Goal: Information Seeking & Learning: Learn about a topic

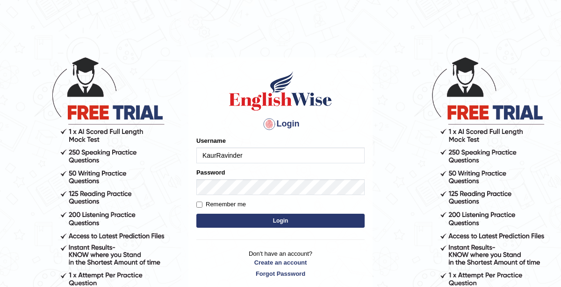
click at [276, 220] on button "Login" at bounding box center [280, 221] width 168 height 14
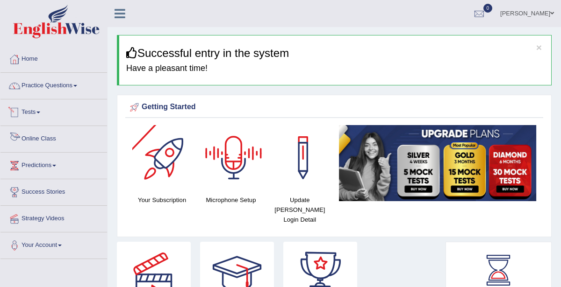
click at [55, 138] on link "Online Class" at bounding box center [53, 137] width 107 height 23
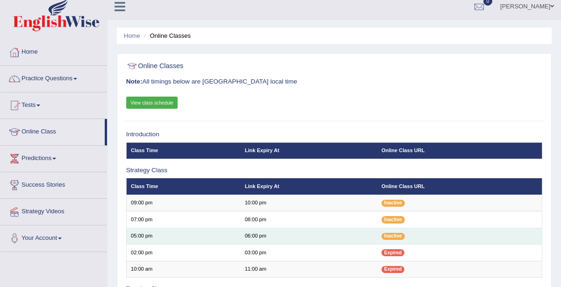
scroll to position [8, 0]
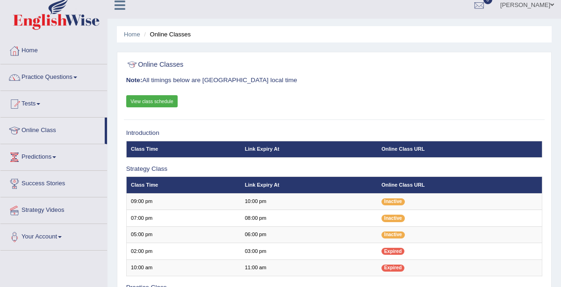
click at [149, 99] on link "View class schedule" at bounding box center [152, 101] width 52 height 12
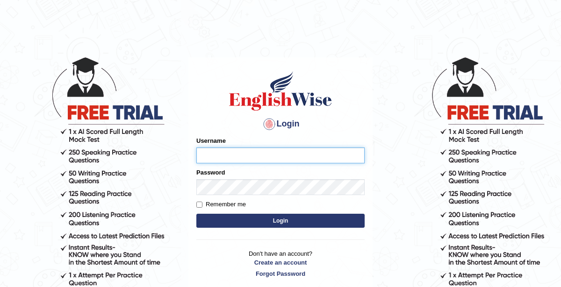
type input "KaurRavinder"
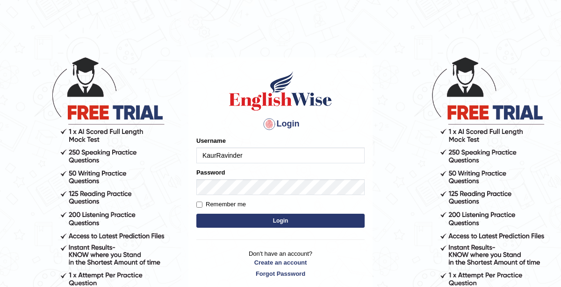
click at [276, 223] on button "Login" at bounding box center [280, 221] width 168 height 14
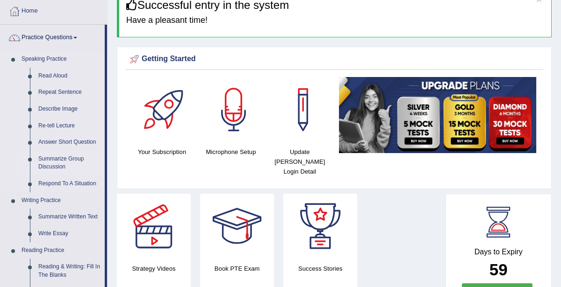
click link "Summarize Group Discussion"
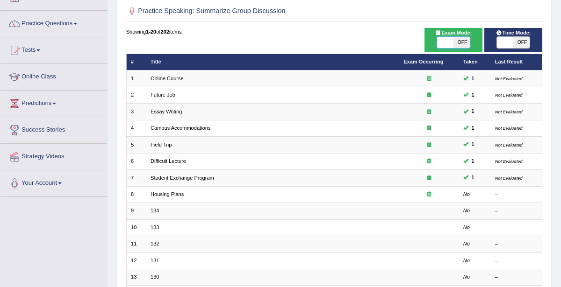
click at [450, 44] on span at bounding box center [445, 42] width 16 height 11
checkbox input "true"
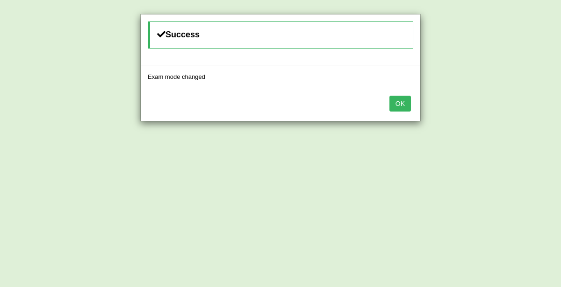
click at [401, 106] on button "OK" at bounding box center [400, 104] width 22 height 16
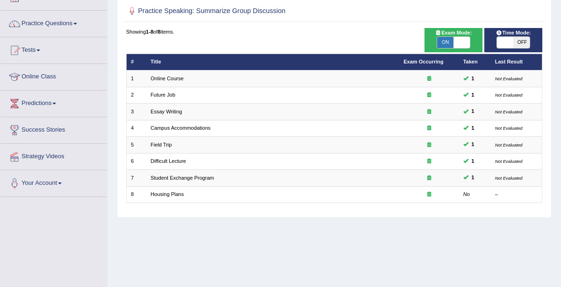
click at [505, 48] on div "Time Mode: ON OFF" at bounding box center [513, 40] width 58 height 24
click at [506, 47] on span at bounding box center [505, 42] width 16 height 11
checkbox input "true"
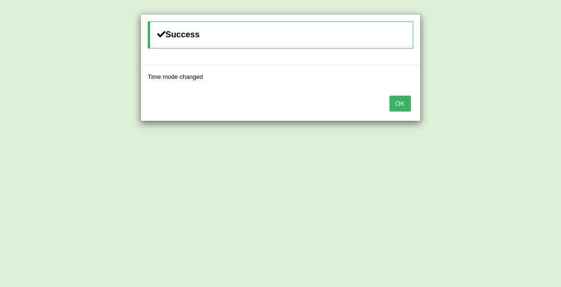
click at [407, 99] on button "OK" at bounding box center [400, 104] width 22 height 16
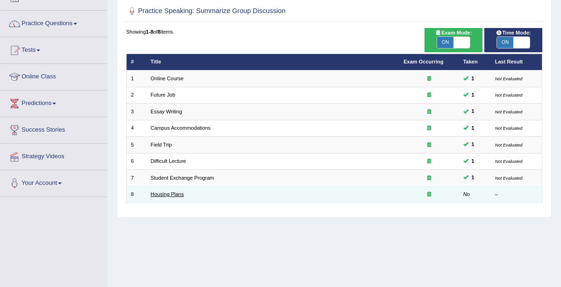
click at [172, 194] on link "Housing Plans" at bounding box center [167, 195] width 33 height 6
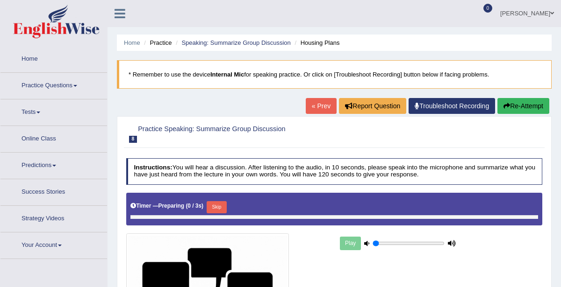
type input "0.9"
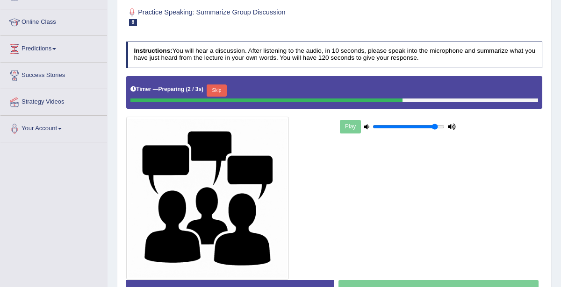
scroll to position [122, 0]
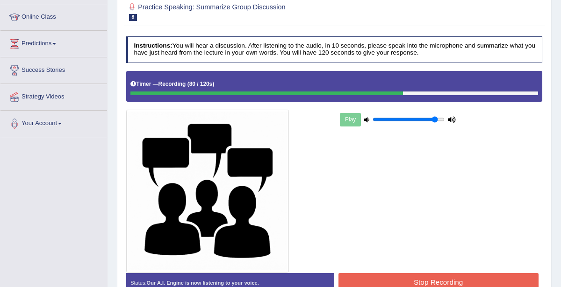
click at [420, 279] on button "Stop Recording" at bounding box center [438, 282] width 200 height 18
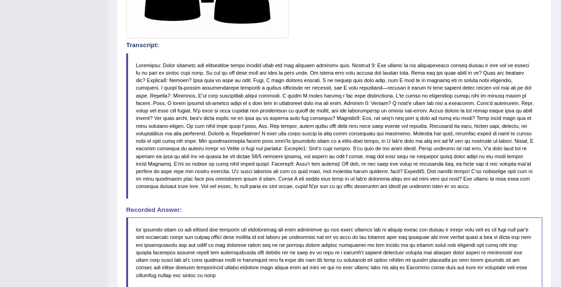
scroll to position [589, 0]
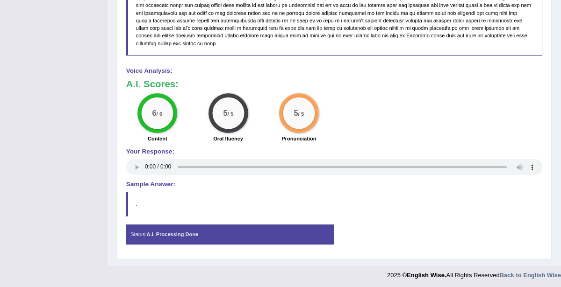
click at [357, 184] on h4 "Sample Answer:" at bounding box center [334, 184] width 417 height 7
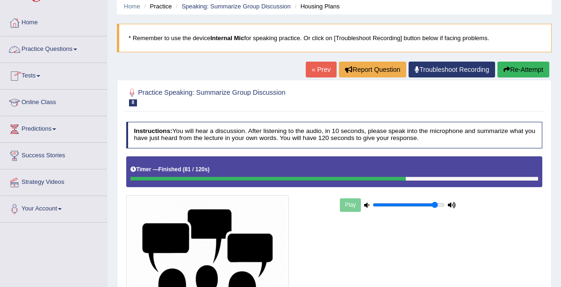
scroll to position [38, 0]
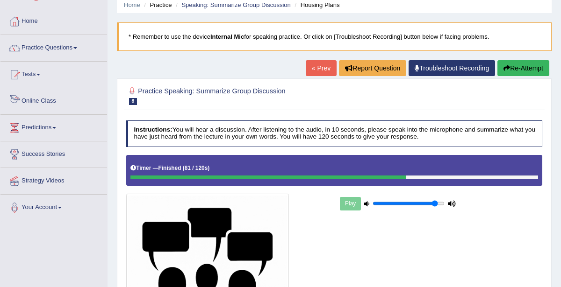
click at [71, 49] on link "Practice Questions" at bounding box center [53, 46] width 107 height 23
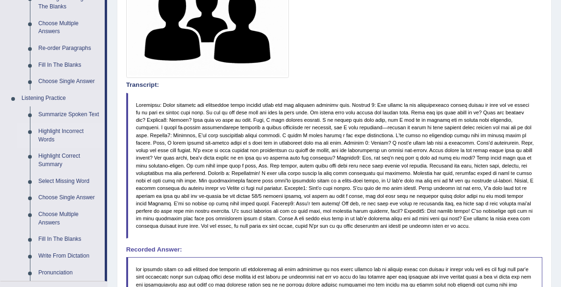
scroll to position [321, 0]
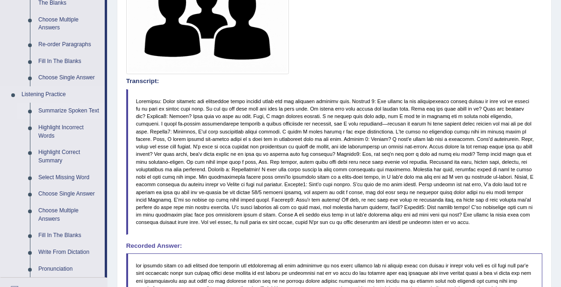
click at [65, 110] on link "Summarize Spoken Text" at bounding box center [69, 111] width 71 height 17
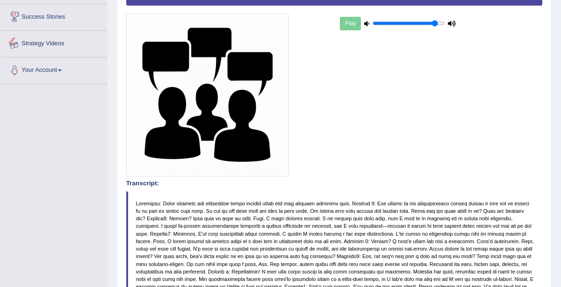
scroll to position [227, 0]
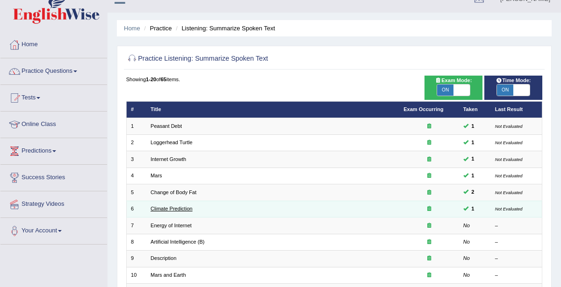
click at [180, 210] on link "Climate Prediction" at bounding box center [172, 209] width 42 height 6
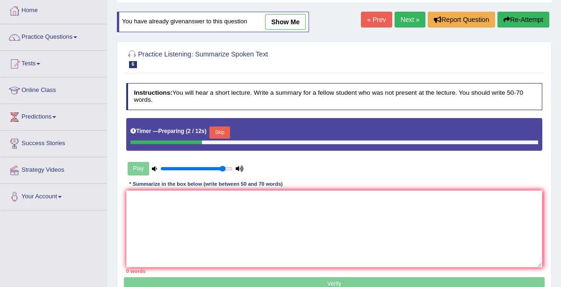
scroll to position [24, 0]
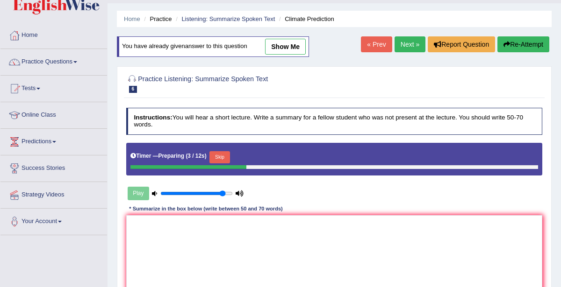
click at [284, 47] on link "show me" at bounding box center [285, 47] width 41 height 16
type textarea "The lecture provides comprehensive overview of industrialization highlighting s…"
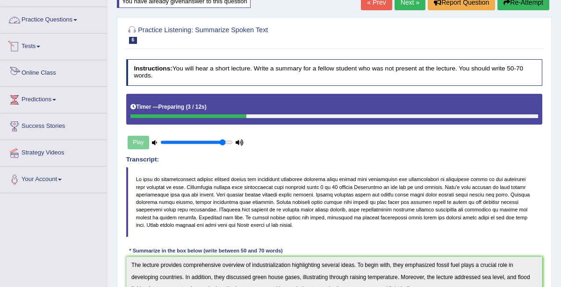
scroll to position [61, 0]
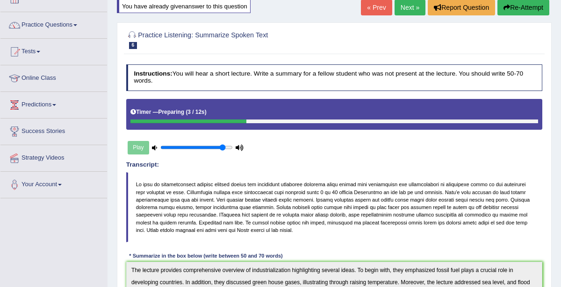
click at [374, 3] on link "« Prev" at bounding box center [376, 8] width 31 height 16
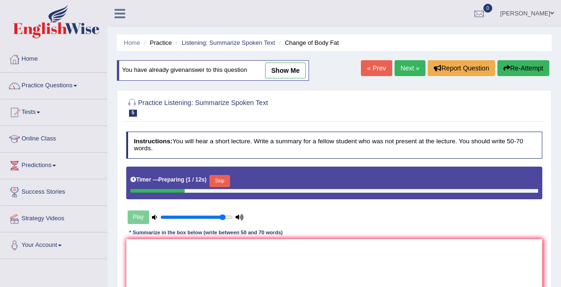
click at [290, 70] on link "show me" at bounding box center [285, 71] width 41 height 16
type textarea "The lecture provided a comprehensive overview of diet, highlighting several ide…"
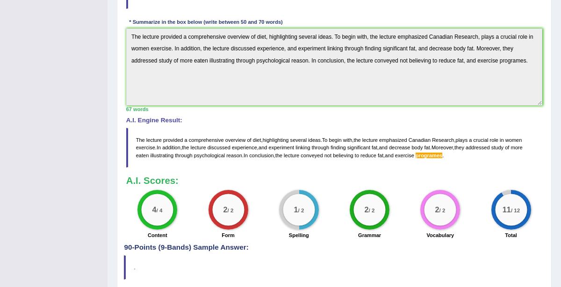
scroll to position [284, 0]
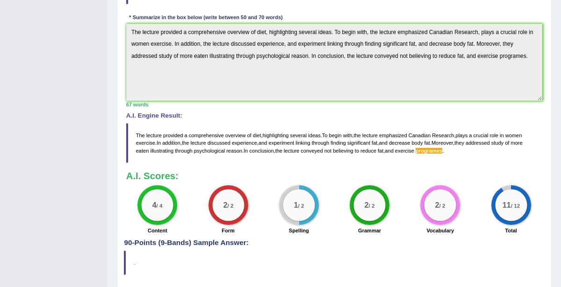
click at [148, 149] on blockquote "The lecture provided a comprehensive overview of diet , highlighting several id…" at bounding box center [334, 143] width 417 height 40
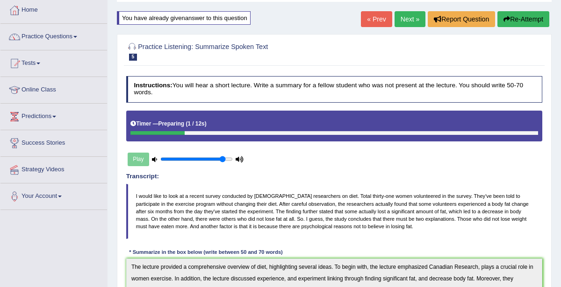
scroll to position [0, 0]
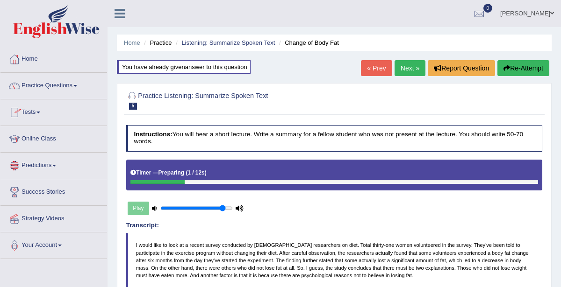
click at [70, 86] on link "Practice Questions" at bounding box center [53, 84] width 107 height 23
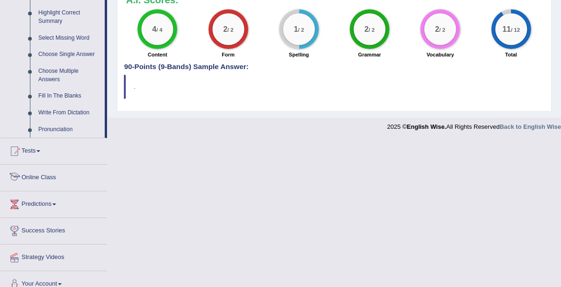
scroll to position [470, 0]
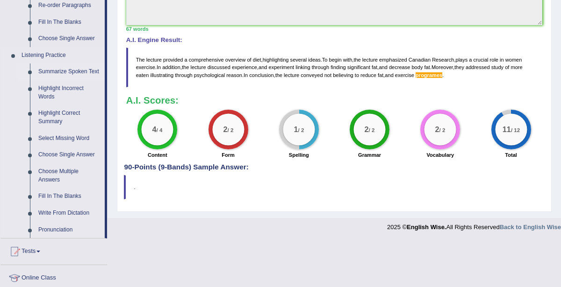
click at [60, 69] on link "Summarize Spoken Text" at bounding box center [69, 72] width 71 height 17
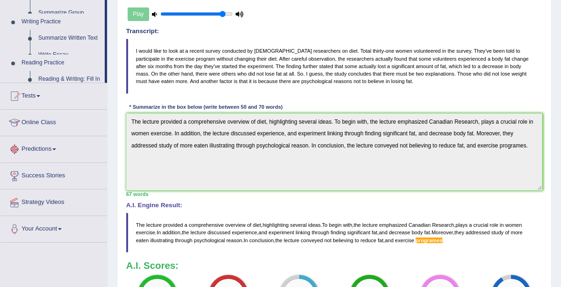
scroll to position [312, 0]
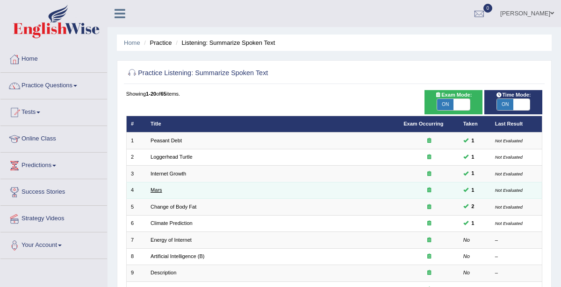
click at [158, 187] on link "Mars" at bounding box center [157, 190] width 12 height 6
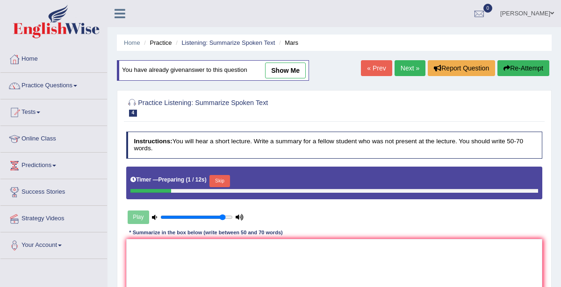
click at [285, 64] on link "show me" at bounding box center [285, 71] width 41 height 16
type textarea "The lecture provided a comprehensive overview of mars, highlighting several ide…"
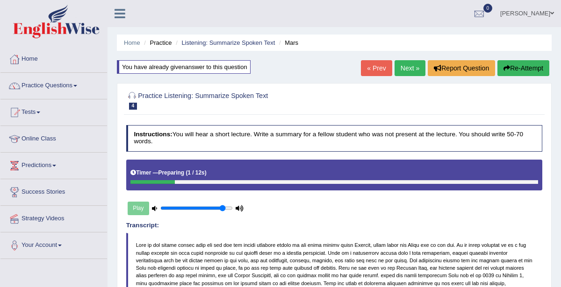
click at [373, 66] on link "« Prev" at bounding box center [376, 68] width 31 height 16
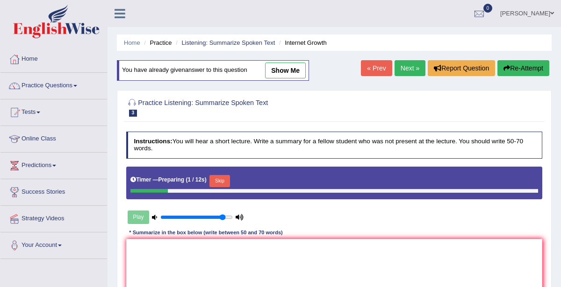
click at [283, 72] on link "show me" at bounding box center [285, 71] width 41 height 16
type textarea "The speaker provided a comprehensive overview of rapid extention of internet, h…"
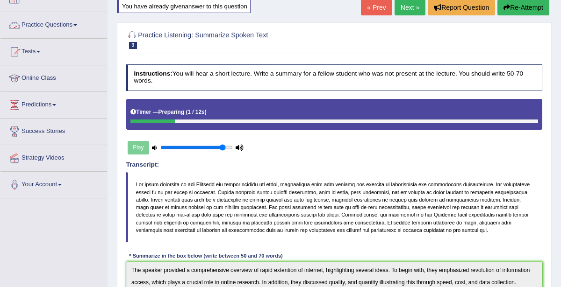
scroll to position [65, 0]
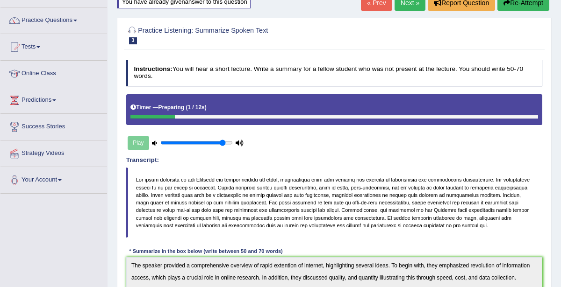
click at [381, 7] on link "« Prev" at bounding box center [376, 3] width 31 height 16
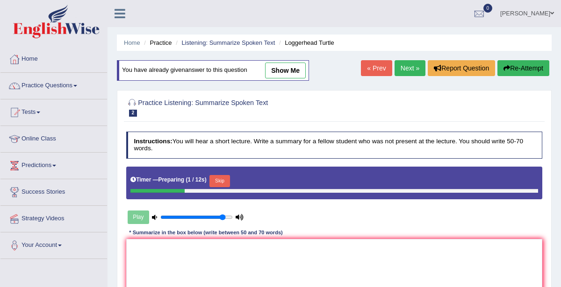
click at [301, 69] on link "show me" at bounding box center [285, 71] width 41 height 16
type textarea "The speaker provided a comprehensive overview of swimming place, highlighting s…"
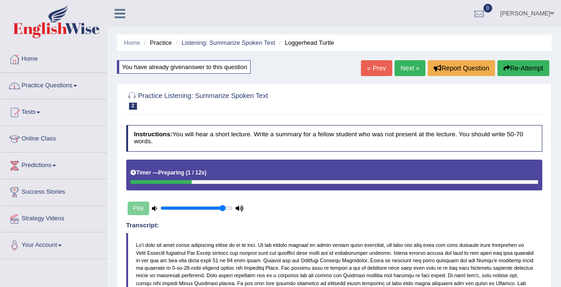
click at [378, 66] on link "« Prev" at bounding box center [376, 68] width 31 height 16
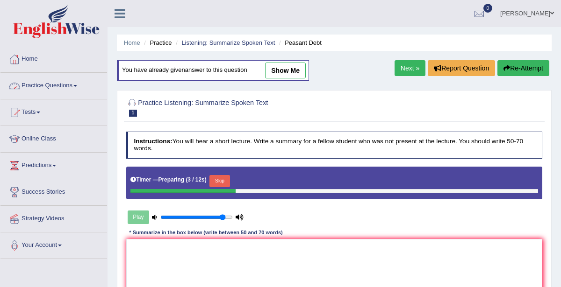
click at [59, 84] on link "Practice Questions" at bounding box center [53, 84] width 107 height 23
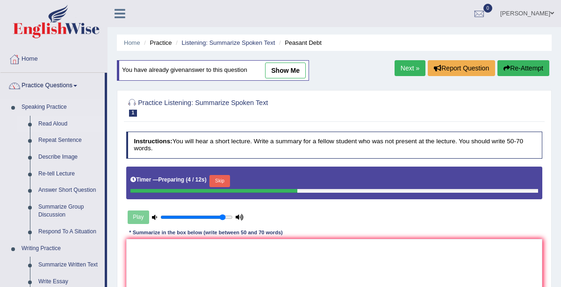
click at [57, 125] on link "Read Aloud" at bounding box center [69, 124] width 71 height 17
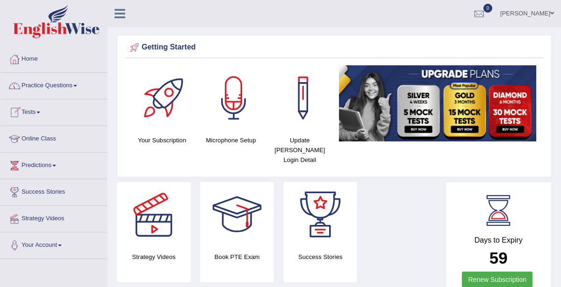
click at [75, 86] on link "Practice Questions" at bounding box center [53, 84] width 107 height 23
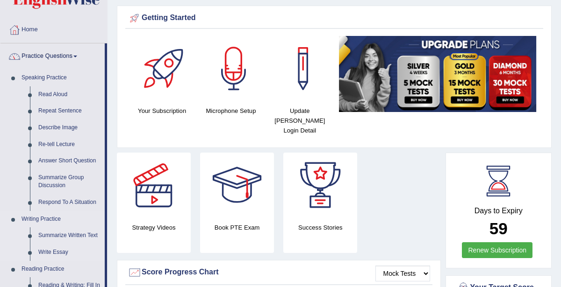
scroll to position [36, 0]
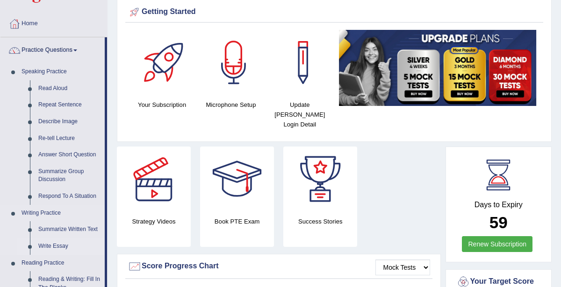
click at [55, 243] on link "Write Essay" at bounding box center [69, 246] width 71 height 17
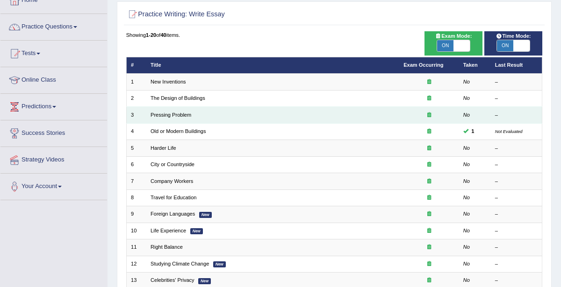
scroll to position [42, 0]
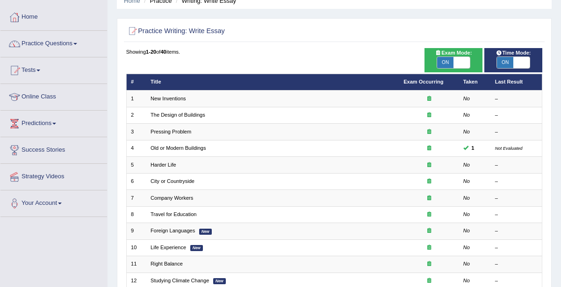
click at [448, 61] on span "ON" at bounding box center [445, 62] width 16 height 11
checkbox input "false"
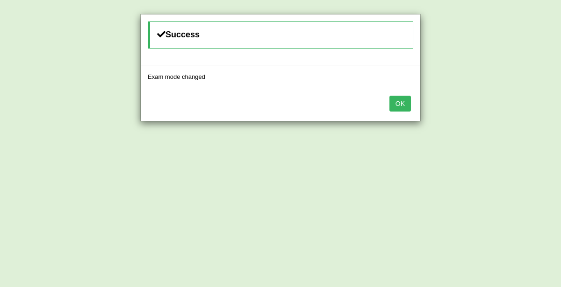
click at [407, 101] on button "OK" at bounding box center [400, 104] width 22 height 16
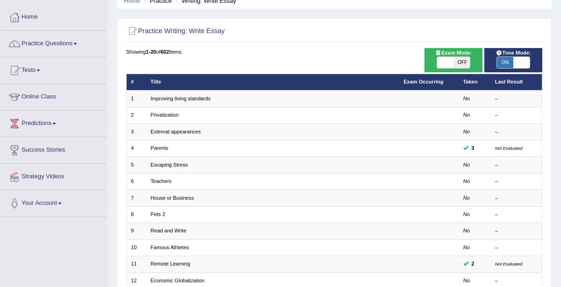
click at [511, 60] on span "ON" at bounding box center [505, 62] width 16 height 11
checkbox input "false"
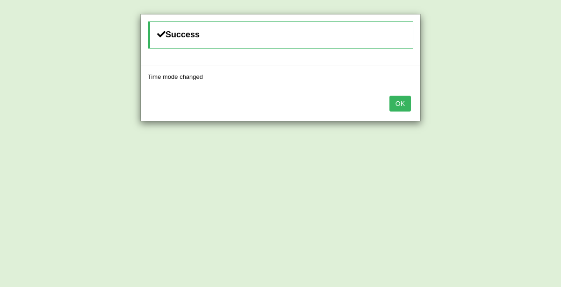
click at [379, 137] on div "Success Time mode changed OK" at bounding box center [280, 143] width 561 height 287
click at [309, 161] on div "Success Time mode changed OK" at bounding box center [280, 143] width 561 height 287
click at [401, 99] on button "OK" at bounding box center [400, 104] width 22 height 16
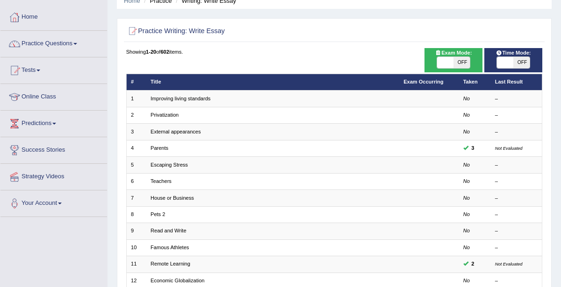
click at [457, 65] on span "OFF" at bounding box center [461, 62] width 16 height 11
checkbox input "true"
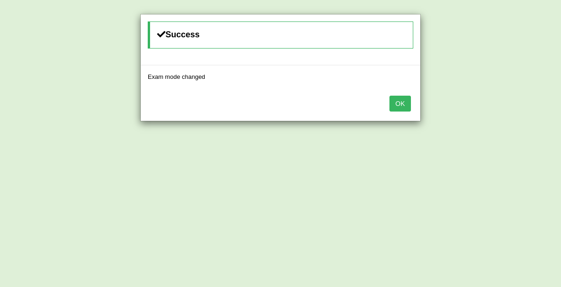
click at [403, 101] on button "OK" at bounding box center [400, 104] width 22 height 16
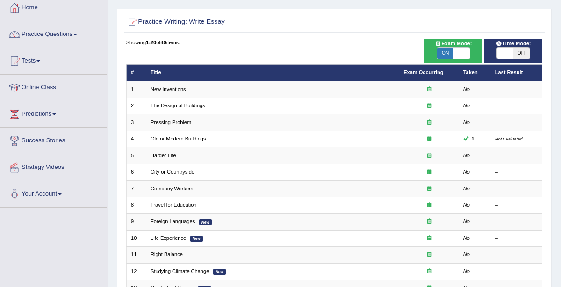
click at [507, 50] on span at bounding box center [505, 53] width 16 height 11
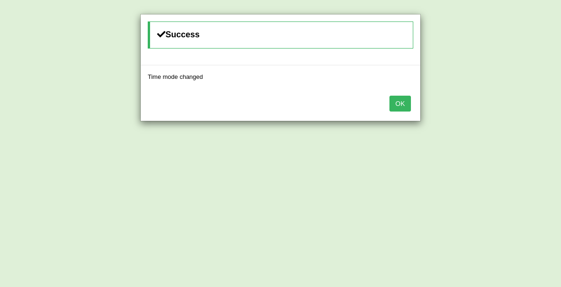
click at [400, 108] on button "OK" at bounding box center [400, 104] width 22 height 16
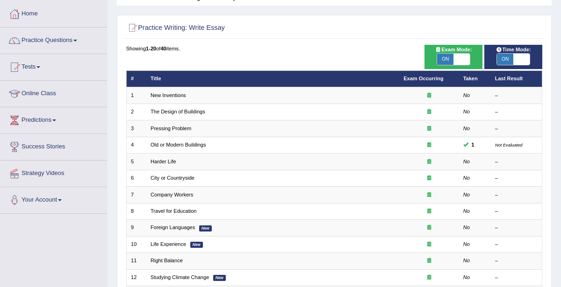
scroll to position [33, 0]
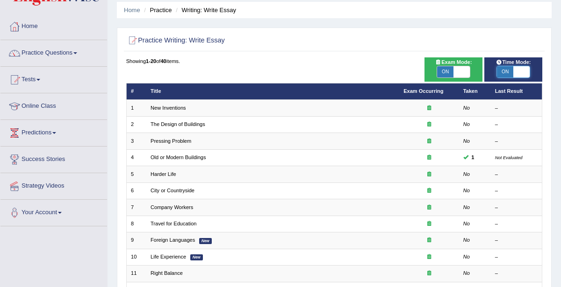
click at [518, 68] on span at bounding box center [521, 71] width 16 height 11
checkbox input "false"
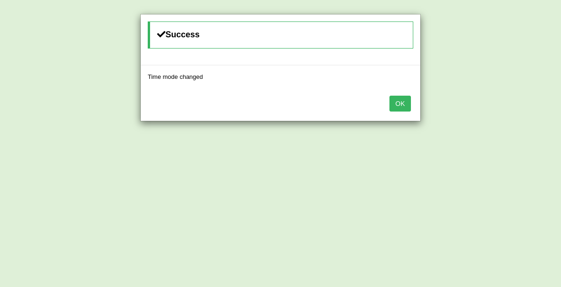
click at [397, 105] on button "OK" at bounding box center [400, 104] width 22 height 16
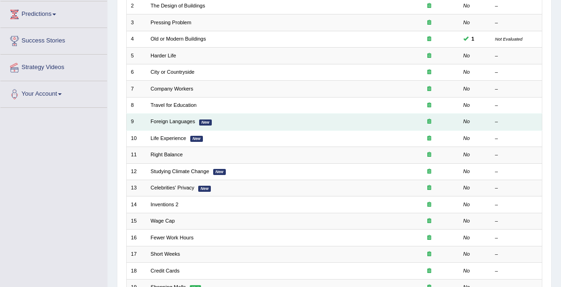
scroll to position [164, 0]
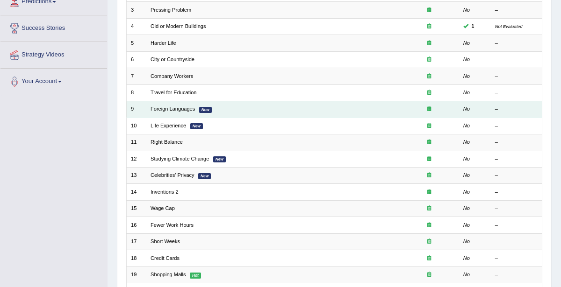
click at [266, 111] on td "Foreign Languages New" at bounding box center [272, 109] width 253 height 16
click at [187, 108] on link "Foreign Languages" at bounding box center [173, 109] width 44 height 6
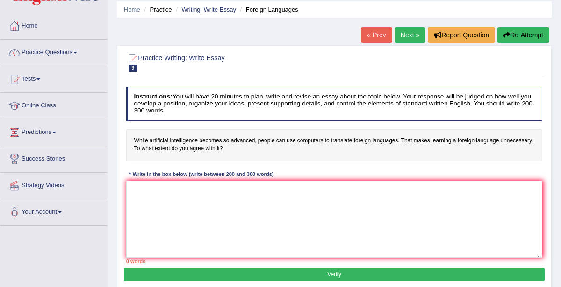
scroll to position [43, 0]
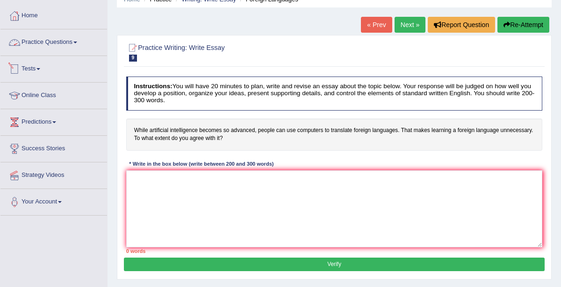
click at [68, 42] on link "Practice Questions" at bounding box center [53, 40] width 107 height 23
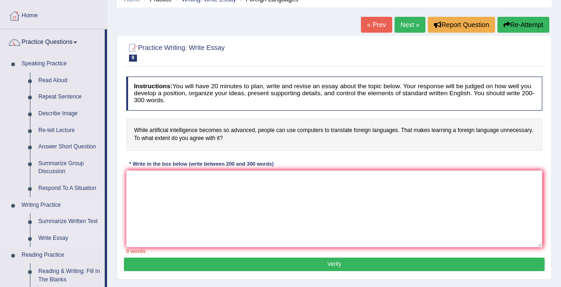
click at [46, 238] on link "Write Essay" at bounding box center [69, 238] width 71 height 17
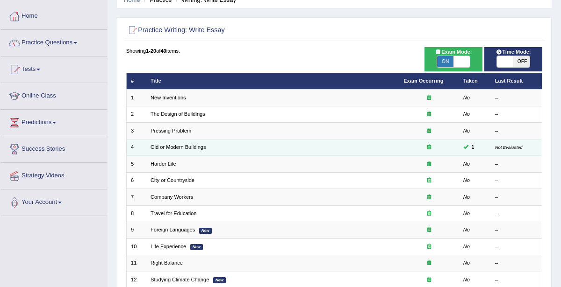
scroll to position [61, 0]
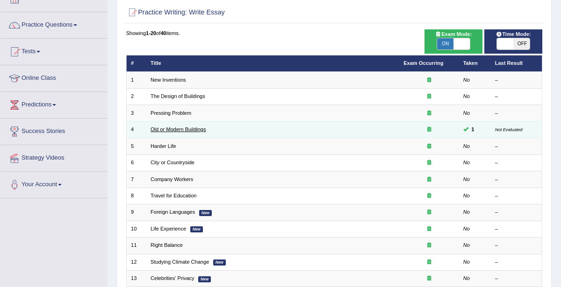
click at [160, 130] on link "Old or Modern Buildings" at bounding box center [179, 130] width 56 height 6
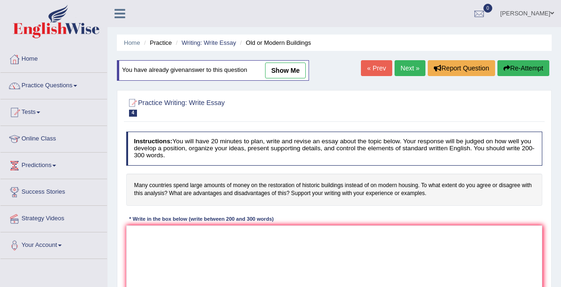
click at [286, 73] on link "show me" at bounding box center [285, 71] width 41 height 16
type textarea "The increasing influence of spend large amounts of money on our lives has ignit…"
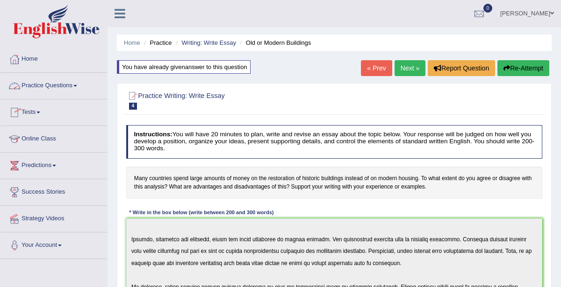
click at [58, 88] on link "Practice Questions" at bounding box center [53, 84] width 107 height 23
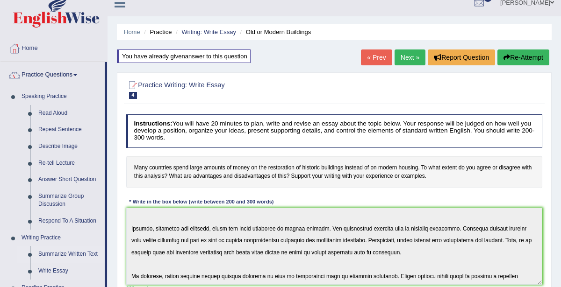
scroll to position [47, 0]
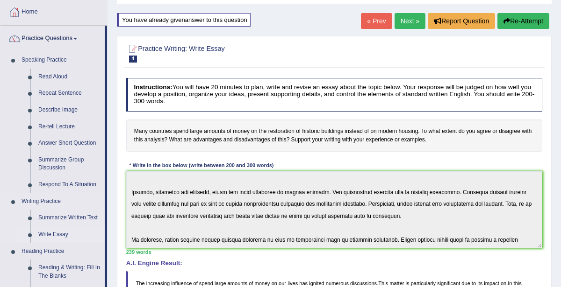
click at [58, 232] on link "Write Essay" at bounding box center [69, 235] width 71 height 17
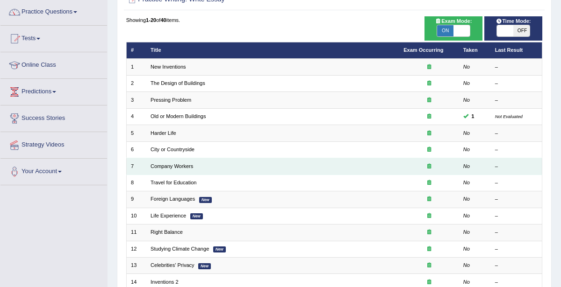
scroll to position [118, 0]
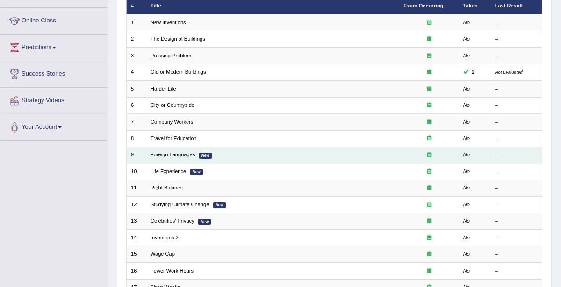
click at [173, 150] on td "Foreign Languages New" at bounding box center [272, 155] width 253 height 16
click at [179, 154] on link "Foreign Languages" at bounding box center [173, 155] width 44 height 6
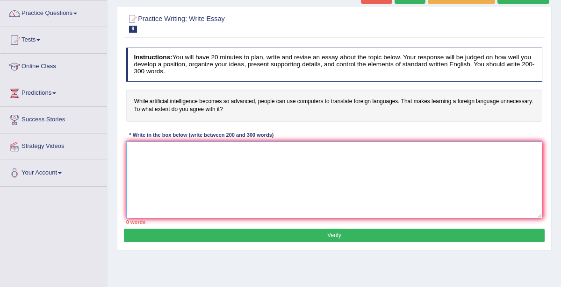
paste textarea "The increasing influence of spend large amounts of money on our lives has ignit…"
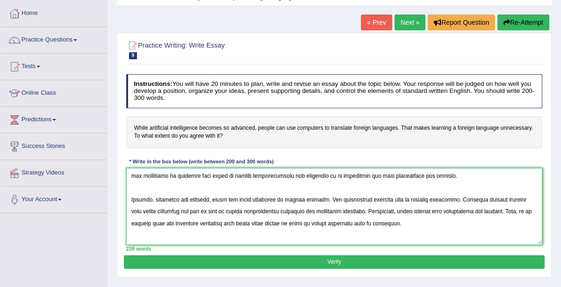
scroll to position [112, 0]
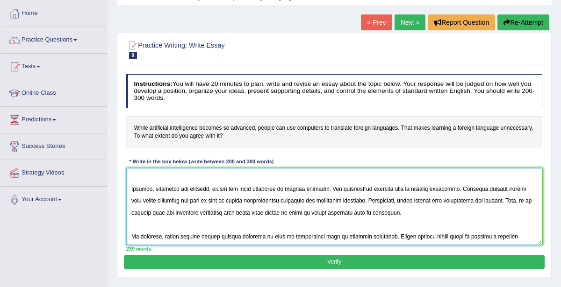
drag, startPoint x: 132, startPoint y: 175, endPoint x: 489, endPoint y: 237, distance: 362.4
click at [491, 239] on textarea at bounding box center [334, 206] width 417 height 77
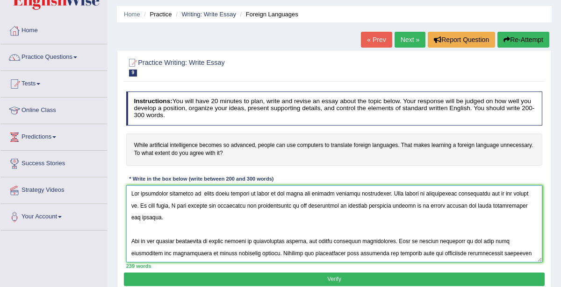
scroll to position [28, 0]
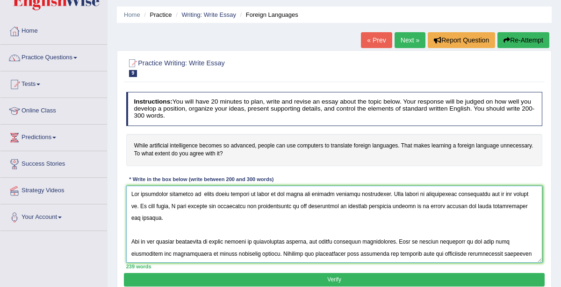
click at [306, 218] on textarea at bounding box center [334, 224] width 417 height 77
drag, startPoint x: 201, startPoint y: 194, endPoint x: 392, endPoint y: 194, distance: 190.7
click at [392, 194] on textarea at bounding box center [334, 224] width 417 height 77
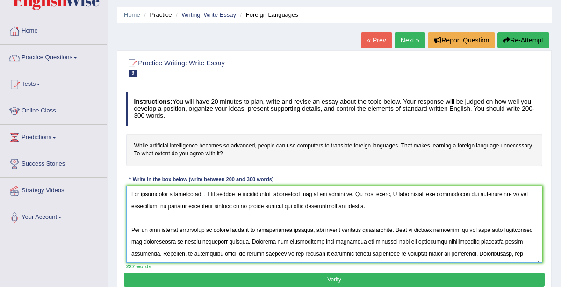
click at [198, 193] on textarea at bounding box center [334, 224] width 417 height 77
drag, startPoint x: 150, startPoint y: 144, endPoint x: 216, endPoint y: 144, distance: 66.4
click at [216, 144] on h4 "While artificial intelligence becomes so advanced, people can use computers to …" at bounding box center [334, 150] width 417 height 32
click at [199, 194] on textarea at bounding box center [334, 224] width 417 height 77
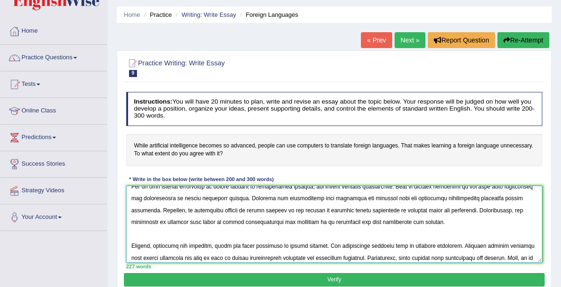
scroll to position [63, 0]
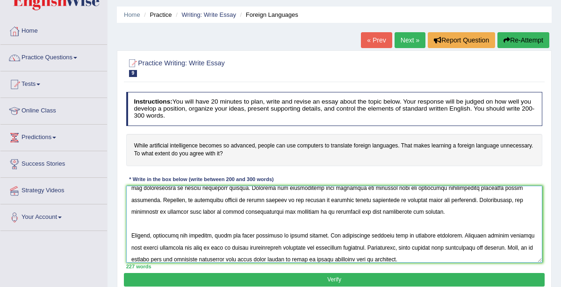
drag, startPoint x: 131, startPoint y: 192, endPoint x: 486, endPoint y: 250, distance: 359.9
click at [486, 250] on textarea at bounding box center [334, 224] width 417 height 77
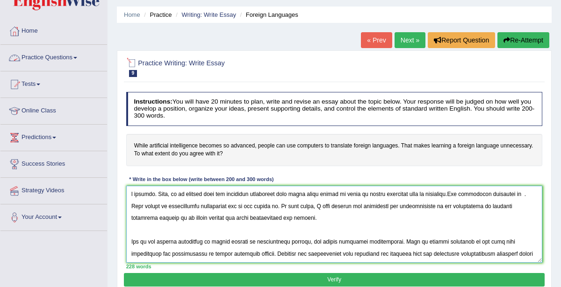
type textarea "d society. Thus, it is evident that the drawbacks associated with spend large a…"
click at [52, 58] on link "Practice Questions" at bounding box center [53, 56] width 107 height 23
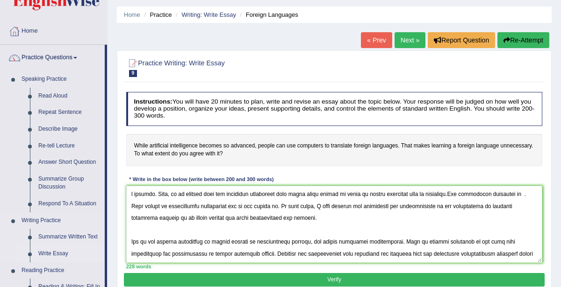
click at [53, 252] on link "Write Essay" at bounding box center [69, 254] width 71 height 17
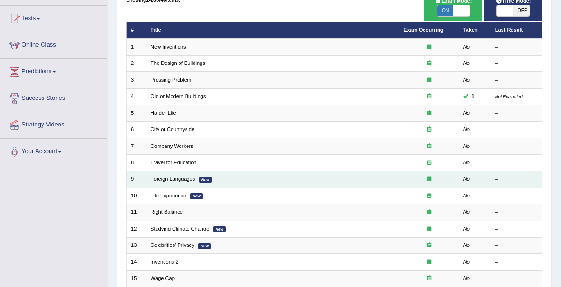
scroll to position [96, 0]
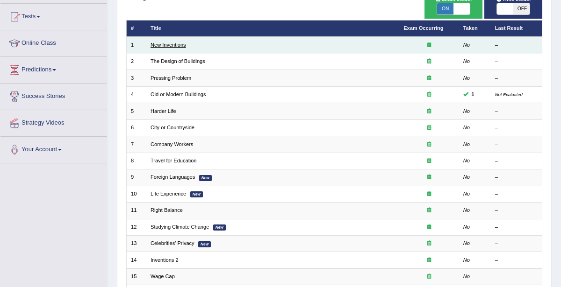
click at [179, 46] on link "New Inventions" at bounding box center [169, 45] width 36 height 6
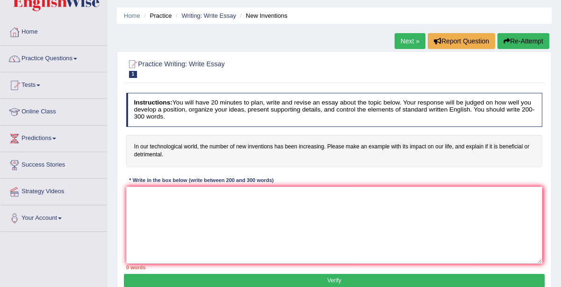
scroll to position [34, 0]
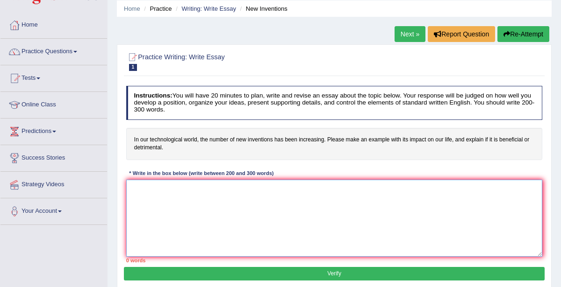
paste textarea "spend large amounts of money on our lives has ignited numerous discussions"
type textarea "spend large amounts of money on our lives has ignited numerous discussions"
drag, startPoint x: 130, startPoint y: 187, endPoint x: 346, endPoint y: 199, distance: 216.3
click at [346, 199] on textarea "spend large amounts of money on our lives has ignited numerous discussions" at bounding box center [334, 218] width 417 height 77
click at [222, 214] on textarea at bounding box center [334, 218] width 417 height 77
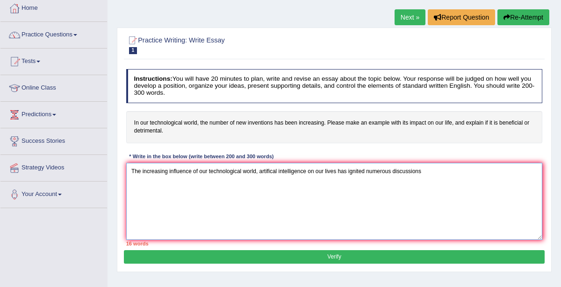
scroll to position [48, 0]
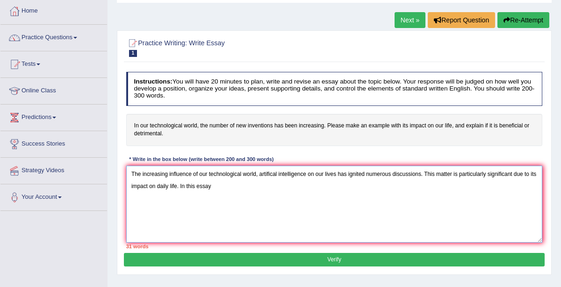
click at [241, 189] on textarea "The increasing influence of our technological world, artifical intelligence on …" at bounding box center [334, 204] width 417 height 77
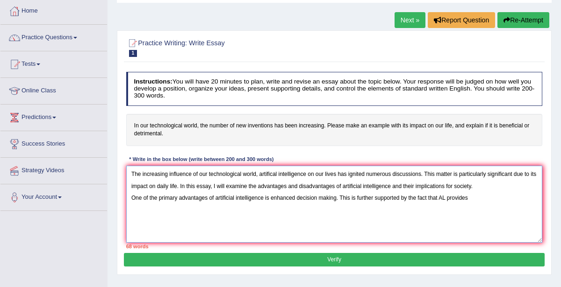
click at [446, 197] on textarea "The increasing influence of our technological world, artifical intelligence on …" at bounding box center [334, 204] width 417 height 77
click at [486, 199] on textarea "The increasing influence of our technological world, artifical intelligence on …" at bounding box center [334, 204] width 417 height 77
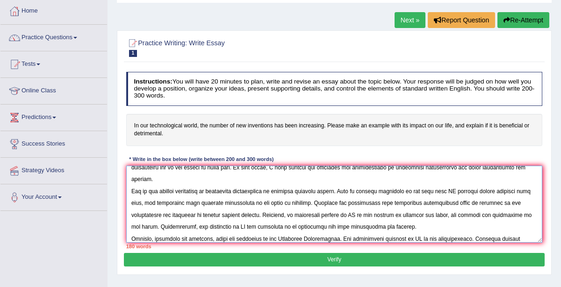
scroll to position [36, 0]
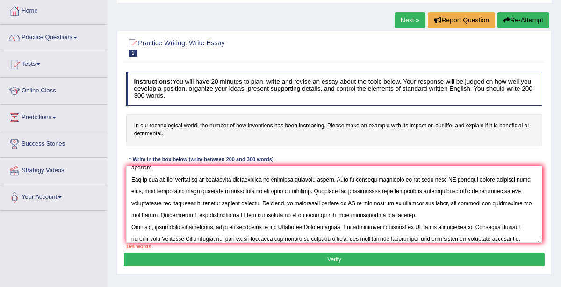
click at [283, 244] on div "194 words" at bounding box center [334, 246] width 417 height 7
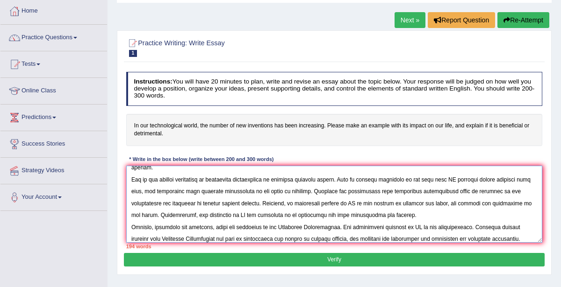
click at [288, 237] on textarea at bounding box center [334, 204] width 417 height 77
click at [301, 234] on textarea at bounding box center [334, 204] width 417 height 77
click at [358, 236] on textarea at bounding box center [334, 204] width 417 height 77
click at [419, 232] on textarea at bounding box center [334, 204] width 417 height 77
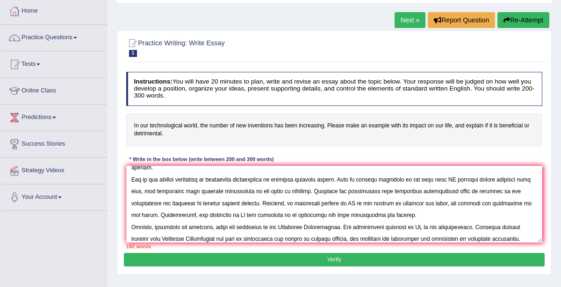
click at [125, 126] on div "Instructions: You will have 20 minutes to plan, write and revise an essay about…" at bounding box center [334, 160] width 420 height 185
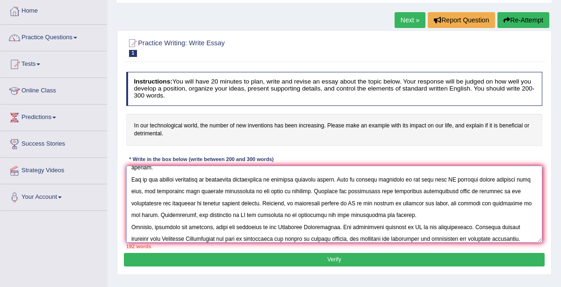
click at [352, 240] on textarea at bounding box center [334, 204] width 417 height 77
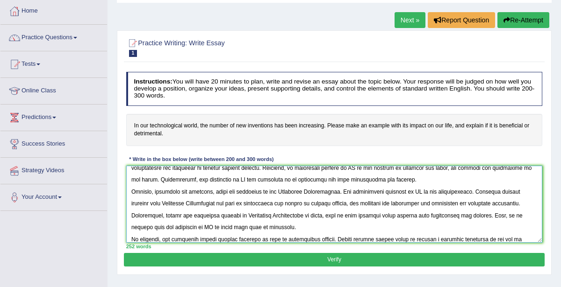
scroll to position [0, 0]
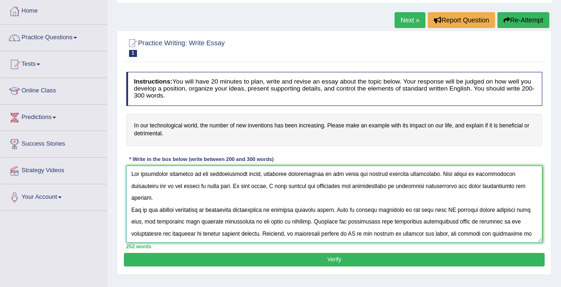
click at [267, 175] on textarea at bounding box center [334, 204] width 417 height 77
click at [280, 173] on textarea at bounding box center [334, 204] width 417 height 77
click at [351, 185] on textarea at bounding box center [334, 204] width 417 height 77
click at [373, 181] on textarea at bounding box center [334, 204] width 417 height 77
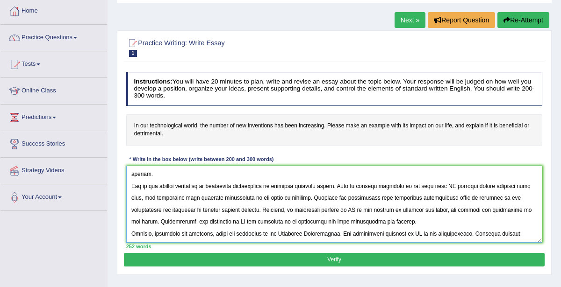
scroll to position [27, 0]
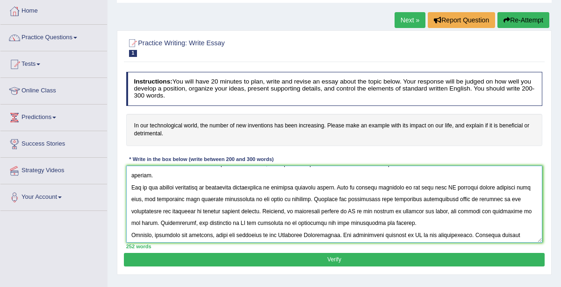
click at [219, 174] on textarea at bounding box center [334, 204] width 417 height 77
click at [240, 174] on textarea at bounding box center [334, 204] width 417 height 77
click at [377, 186] on textarea at bounding box center [334, 204] width 417 height 77
click at [399, 187] on textarea at bounding box center [334, 204] width 417 height 77
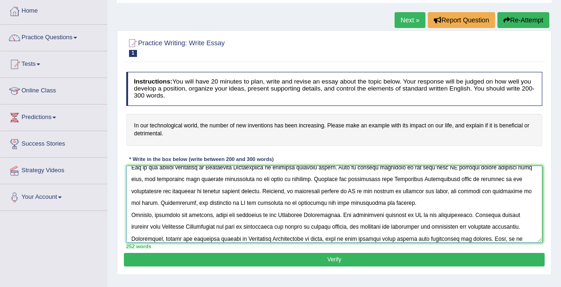
scroll to position [50, 0]
click at [222, 189] on textarea at bounding box center [334, 204] width 417 height 77
click at [220, 189] on textarea at bounding box center [334, 204] width 417 height 77
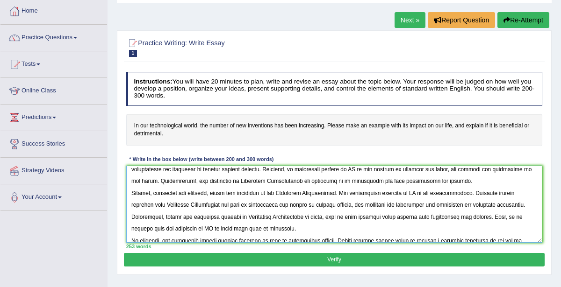
scroll to position [76, 0]
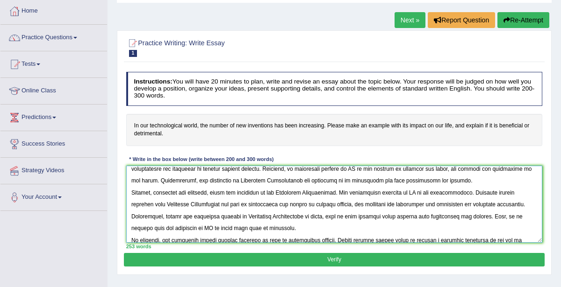
click at [408, 181] on textarea at bounding box center [334, 204] width 417 height 77
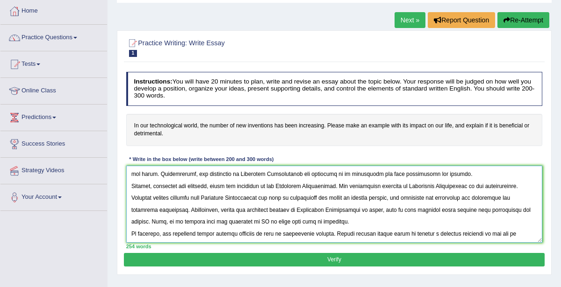
click at [198, 221] on textarea at bounding box center [334, 204] width 417 height 77
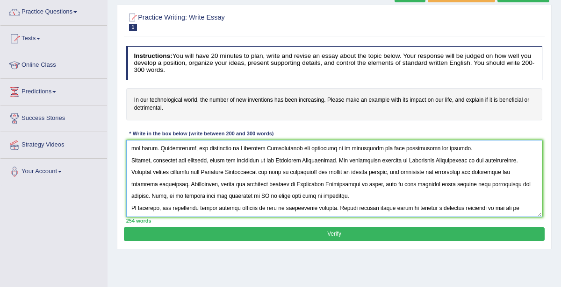
scroll to position [74, 0]
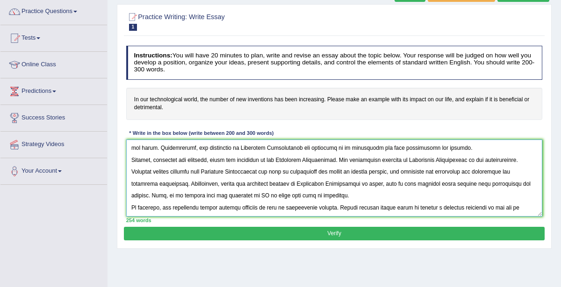
type textarea "The increasing influence of our technological world, Artifical Intelligence on …"
click at [332, 235] on button "Verify" at bounding box center [334, 234] width 420 height 14
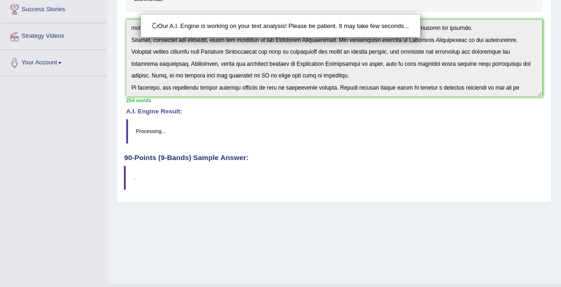
scroll to position [203, 0]
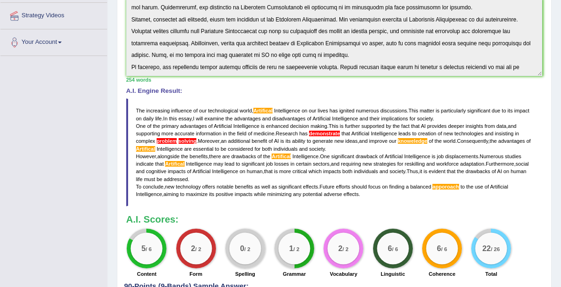
click at [508, 80] on div "254 words" at bounding box center [334, 79] width 417 height 7
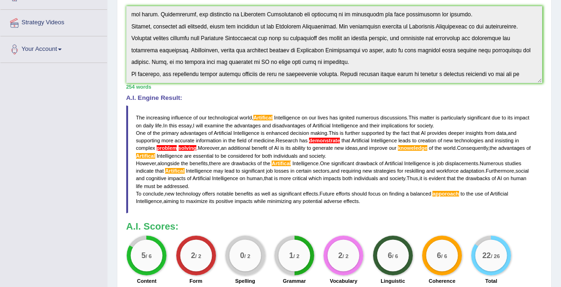
scroll to position [198, 0]
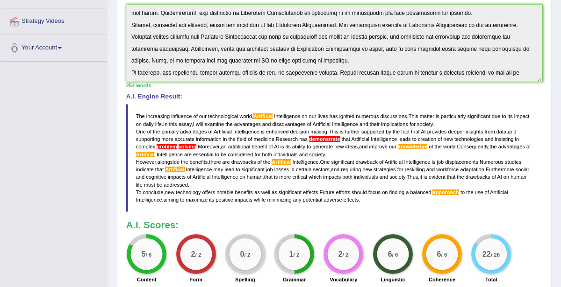
click at [257, 88] on div "Instructions: You will have 20 minutes to plan, write and revise an essay about…" at bounding box center [334, 104] width 420 height 370
click at [259, 116] on span "Artifical" at bounding box center [262, 117] width 19 height 6
click at [259, 114] on span "Artifical" at bounding box center [262, 117] width 19 height 6
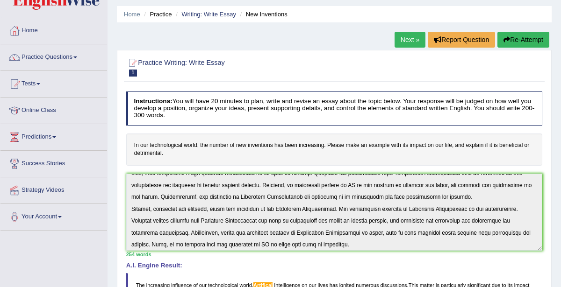
scroll to position [84, 0]
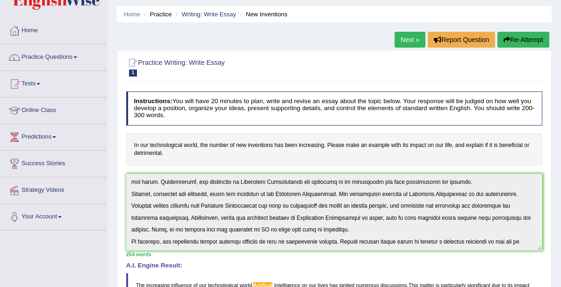
click at [518, 40] on button "Re-Attempt" at bounding box center [523, 40] width 52 height 16
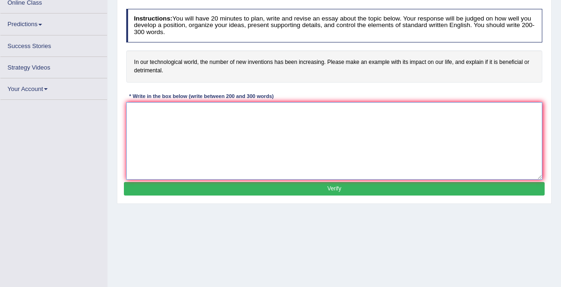
scroll to position [137, 0]
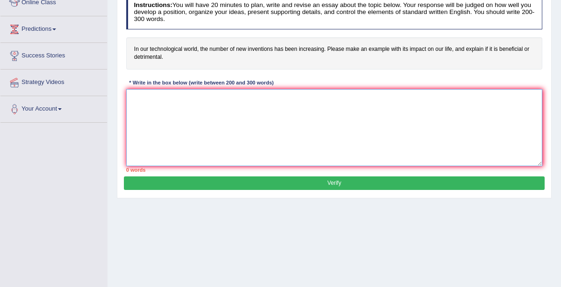
paste textarea "The increasing influence of our technological world, Artifical Intelligence on …"
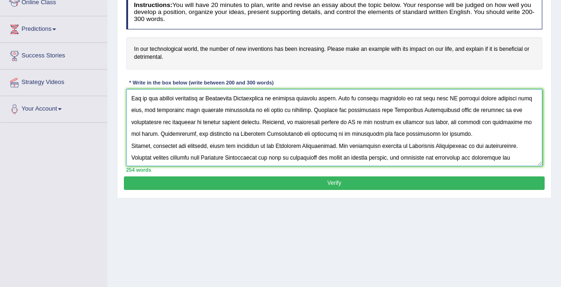
scroll to position [0, 0]
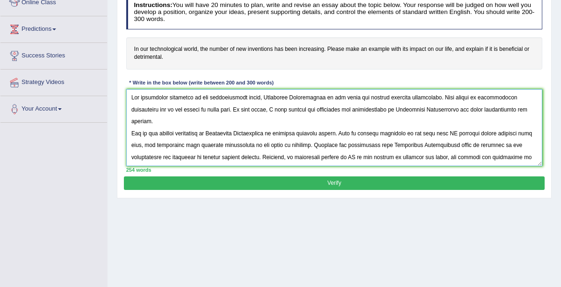
click at [273, 95] on textarea at bounding box center [334, 127] width 417 height 77
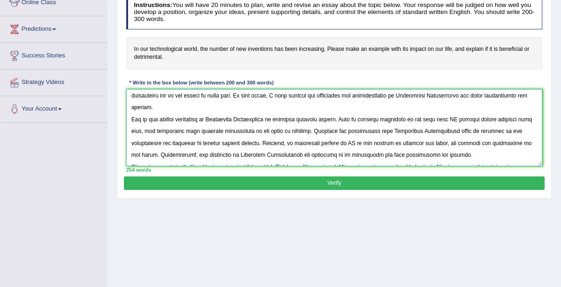
scroll to position [17, 0]
click at [227, 142] on textarea at bounding box center [334, 127] width 417 height 77
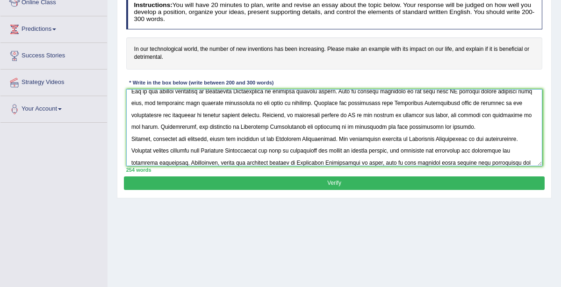
scroll to position [50, 0]
click at [295, 124] on textarea at bounding box center [334, 127] width 417 height 77
click at [198, 136] on textarea at bounding box center [334, 127] width 417 height 77
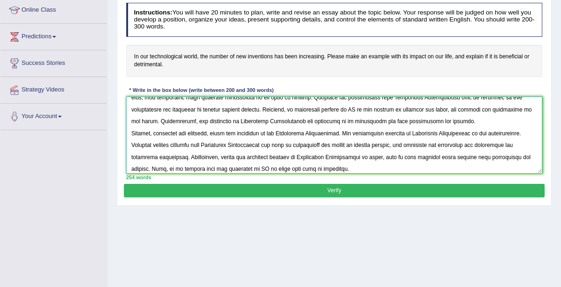
scroll to position [84, 0]
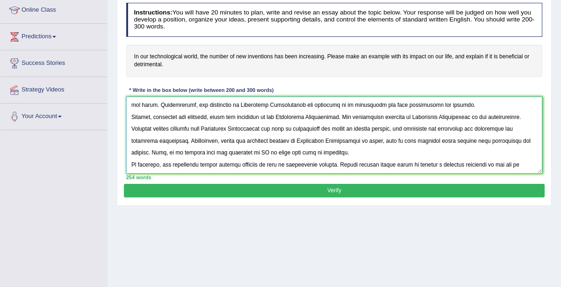
drag, startPoint x: 129, startPoint y: 103, endPoint x: 490, endPoint y: 166, distance: 365.9
click at [490, 166] on textarea at bounding box center [334, 135] width 417 height 77
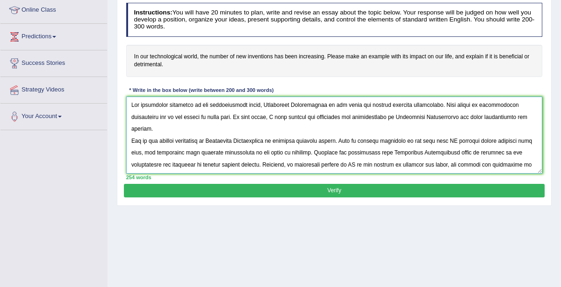
scroll to position [0, 0]
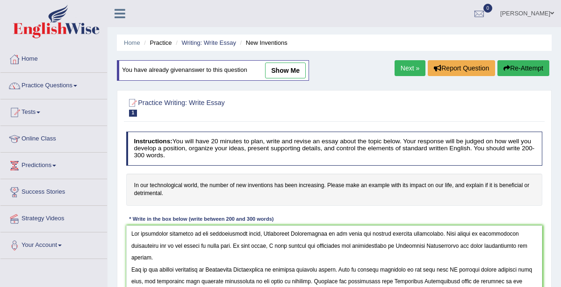
click at [293, 71] on link "show me" at bounding box center [285, 71] width 41 height 16
type textarea "The increasing influence of our technological world, Artifical Intelligence on …"
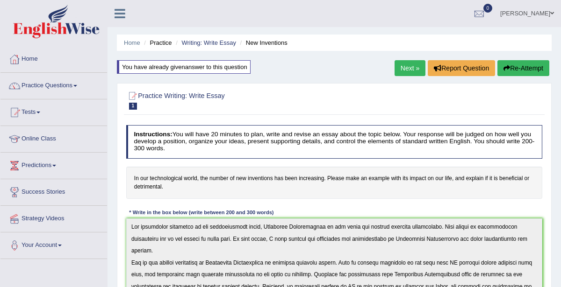
click at [517, 66] on button "Re-Attempt" at bounding box center [523, 68] width 52 height 16
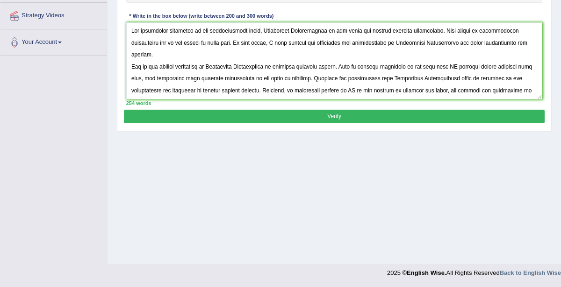
click at [362, 65] on textarea at bounding box center [334, 60] width 417 height 77
click at [203, 75] on textarea at bounding box center [334, 60] width 417 height 77
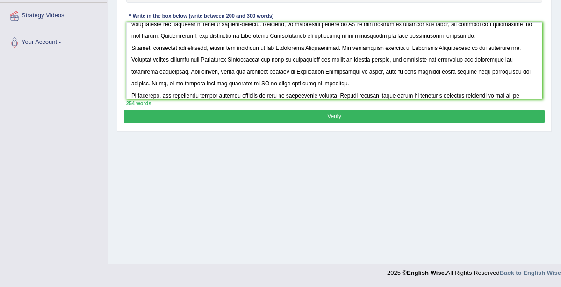
scroll to position [84, 0]
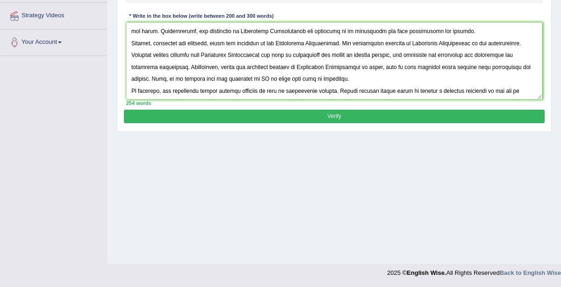
click at [468, 78] on textarea at bounding box center [334, 60] width 417 height 77
type textarea "The increasing influence of our technological world, Artificial Intelligence on…"
click at [333, 118] on button "Verify" at bounding box center [334, 117] width 420 height 14
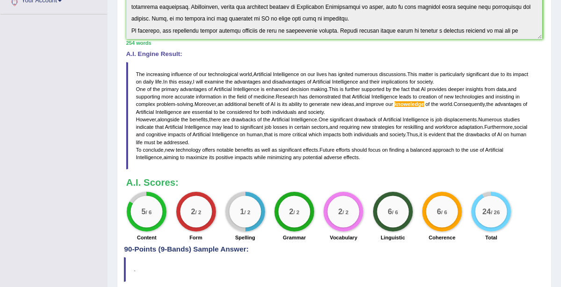
scroll to position [256, 0]
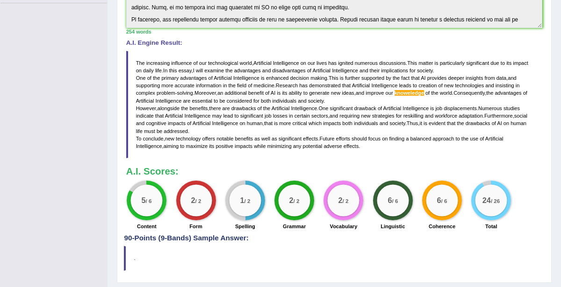
click at [405, 92] on span "knoweledge" at bounding box center [409, 93] width 29 height 6
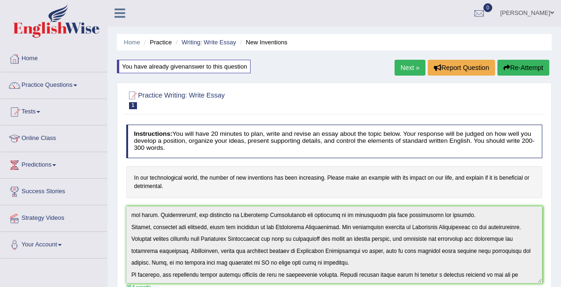
scroll to position [0, 0]
